Goal: Information Seeking & Learning: Learn about a topic

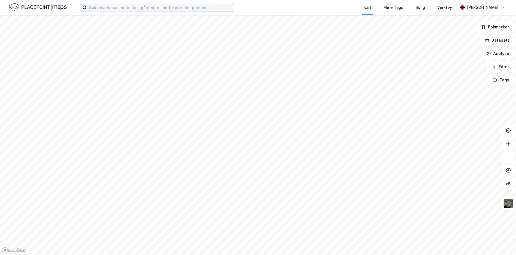
click at [147, 8] on input at bounding box center [160, 7] width 147 height 8
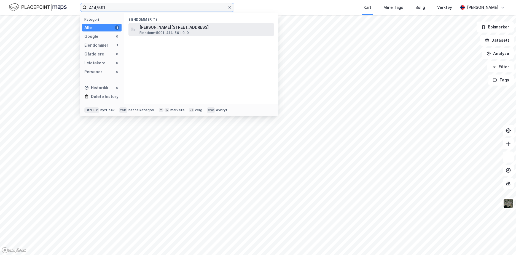
type input "414/591"
click at [193, 30] on span "[PERSON_NAME][STREET_ADDRESS]" at bounding box center [206, 27] width 132 height 7
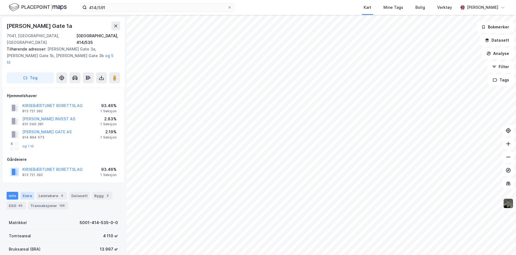
click at [27, 192] on div "Eiere" at bounding box center [27, 196] width 14 height 8
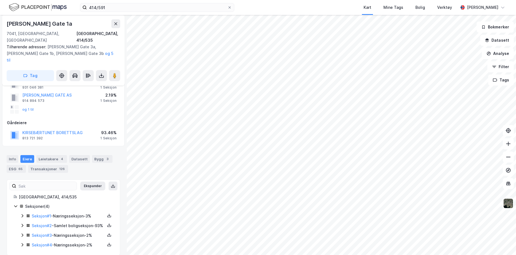
scroll to position [37, 0]
click at [46, 223] on link "Seksjon # 2" at bounding box center [42, 225] width 20 height 5
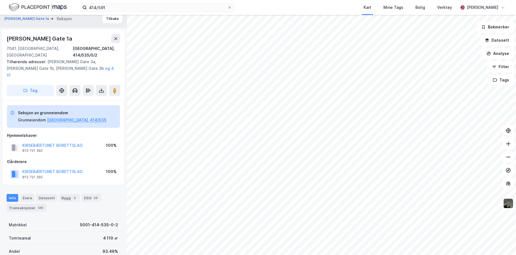
scroll to position [2, 0]
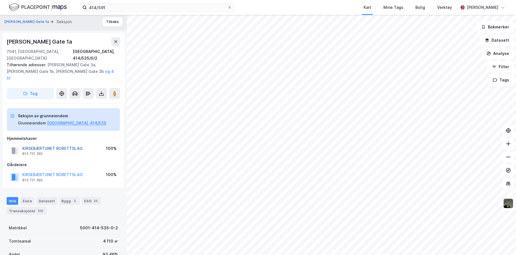
click at [0, 0] on button "KIRSEBÆRTUNET BORETTSLAG" at bounding box center [0, 0] width 0 height 0
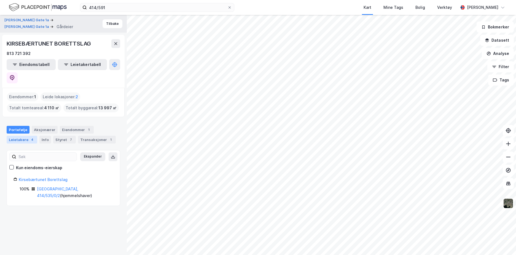
click at [14, 136] on div "Leietakere 4" at bounding box center [22, 140] width 31 height 8
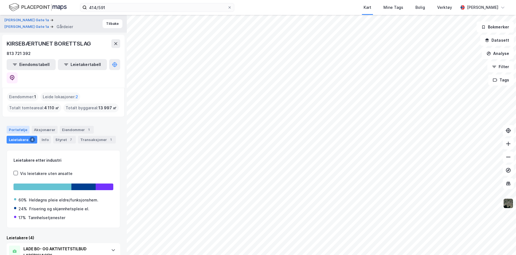
click at [16, 126] on div "Portefølje" at bounding box center [18, 130] width 23 height 8
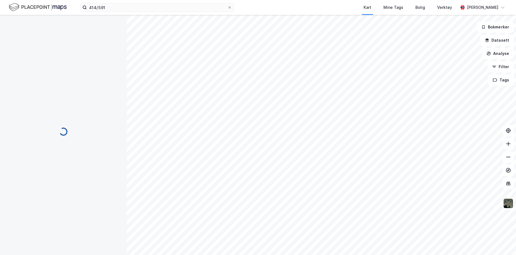
scroll to position [2, 0]
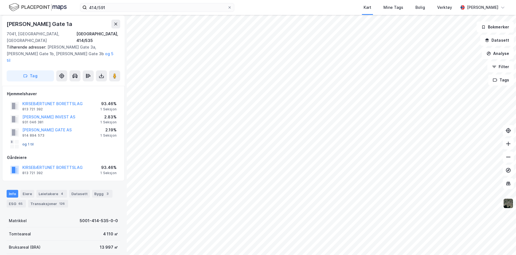
click at [0, 0] on button "og 1 til" at bounding box center [0, 0] width 0 height 0
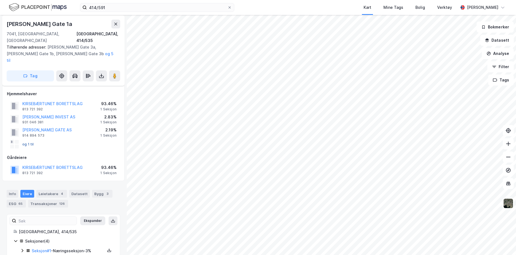
scroll to position [37, 0]
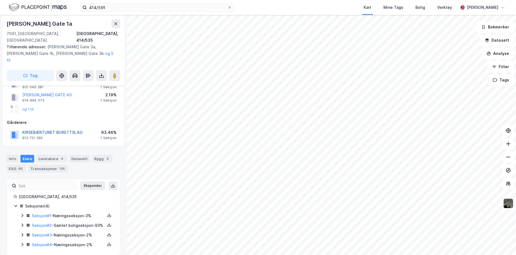
click at [0, 0] on button "KIRSEBÆRTUNET BORETTSLAG" at bounding box center [0, 0] width 0 height 0
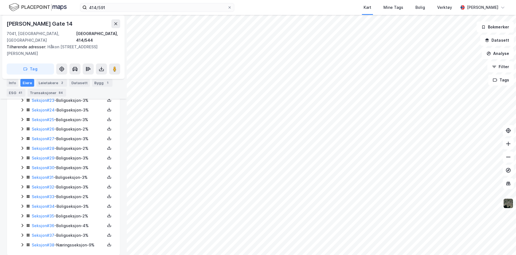
scroll to position [376, 0]
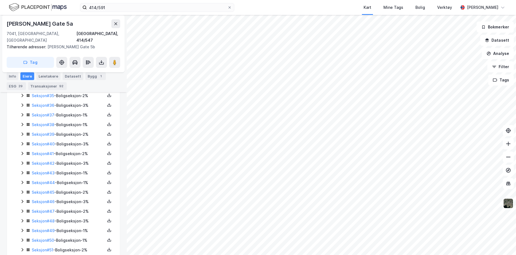
scroll to position [479, 0]
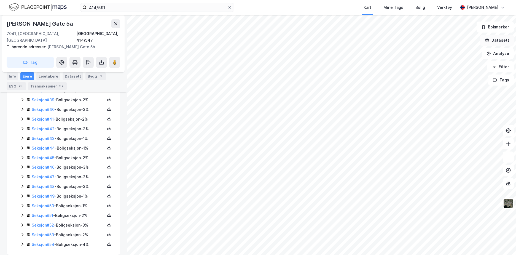
click at [506, 40] on button "Datasett" at bounding box center [497, 40] width 34 height 11
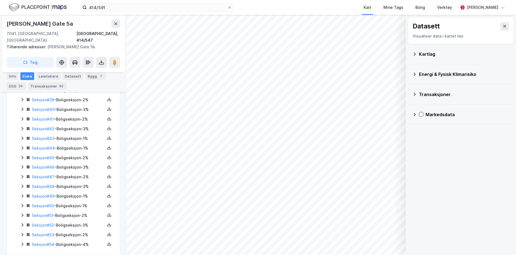
click at [416, 56] on icon at bounding box center [415, 54] width 4 height 4
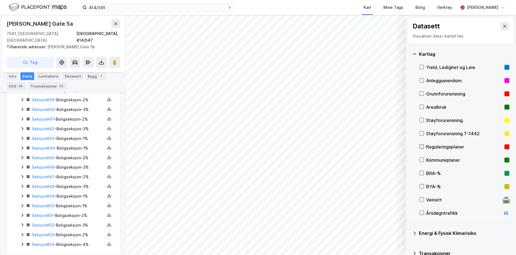
click at [423, 145] on icon at bounding box center [422, 147] width 4 height 4
